Goal: Task Accomplishment & Management: Manage account settings

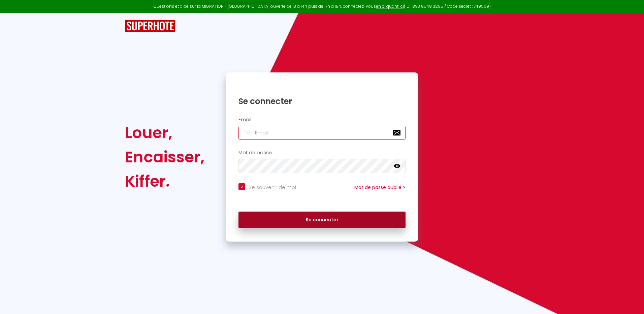
type input "[EMAIL_ADDRESS][DOMAIN_NAME]"
click at [324, 214] on button "Se connecter" at bounding box center [321, 219] width 167 height 17
checkbox input "true"
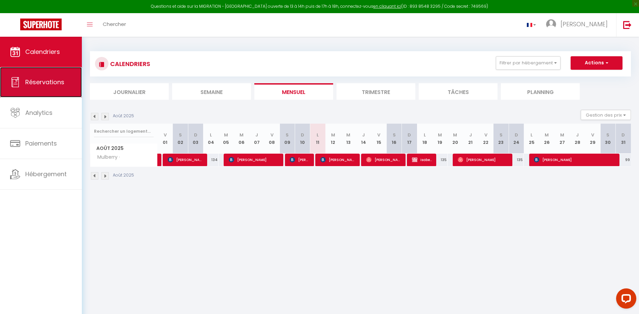
click at [55, 82] on span "Réservations" at bounding box center [44, 82] width 39 height 8
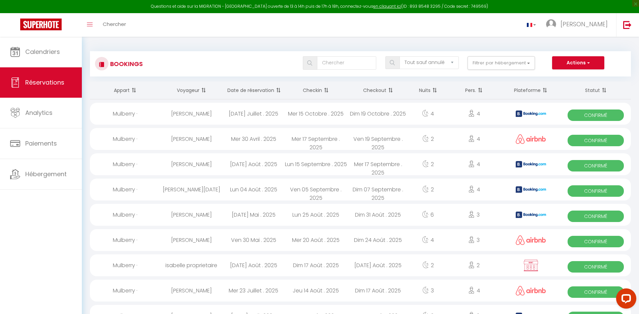
click at [244, 88] on th "Date de réservation" at bounding box center [253, 90] width 62 height 18
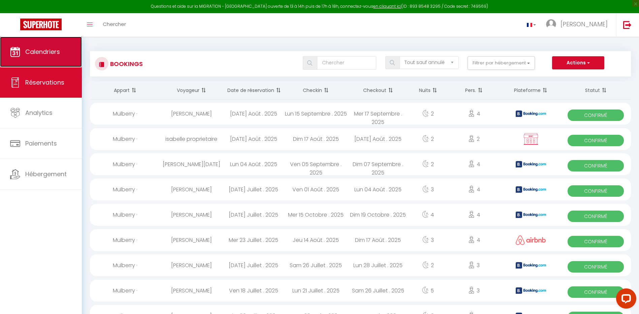
click at [36, 53] on span "Calendriers" at bounding box center [42, 51] width 35 height 8
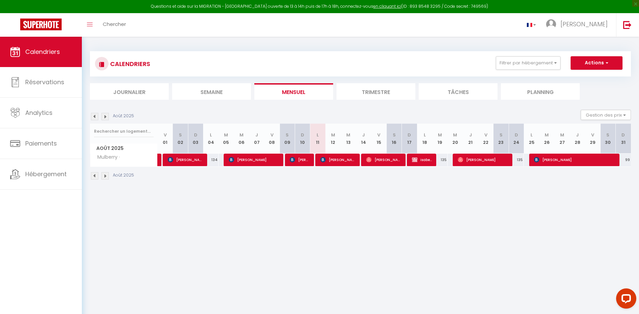
click at [106, 114] on img at bounding box center [104, 116] width 7 height 7
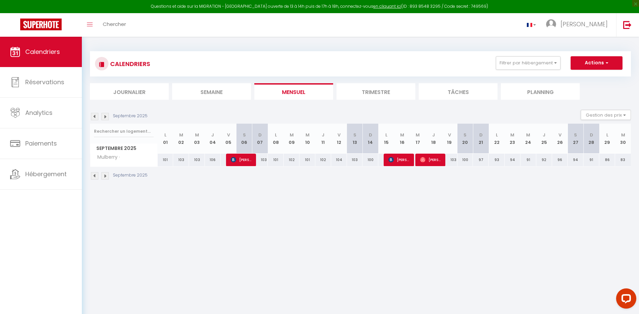
click at [106, 114] on img at bounding box center [104, 116] width 7 height 7
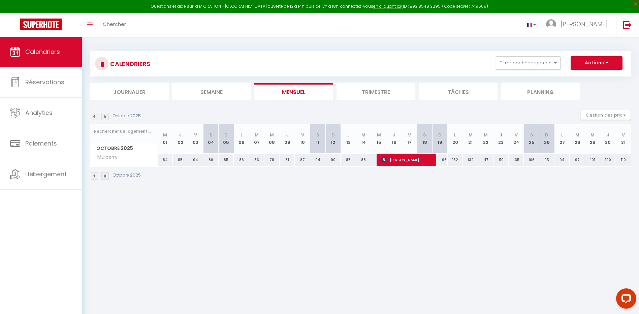
click at [97, 116] on img at bounding box center [94, 116] width 7 height 7
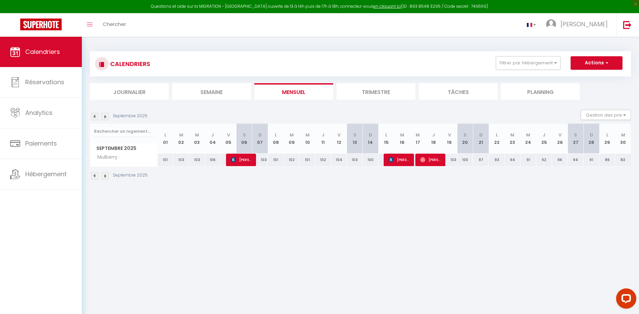
click at [93, 116] on img at bounding box center [94, 116] width 7 height 7
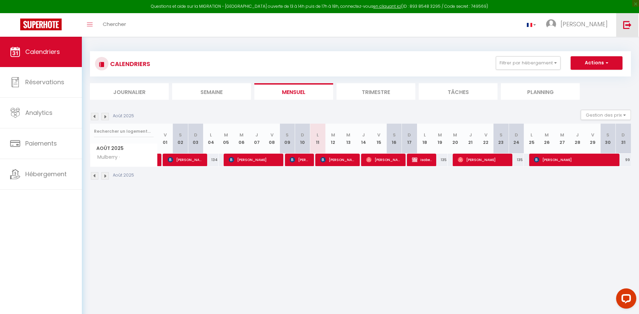
click at [626, 25] on img at bounding box center [627, 25] width 8 height 8
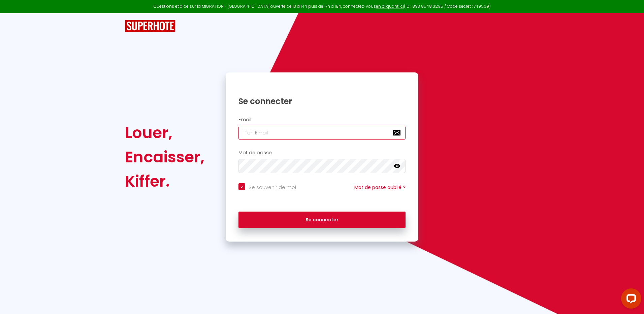
type input "[EMAIL_ADDRESS][DOMAIN_NAME]"
checkbox input "true"
